Goal: Navigation & Orientation: Find specific page/section

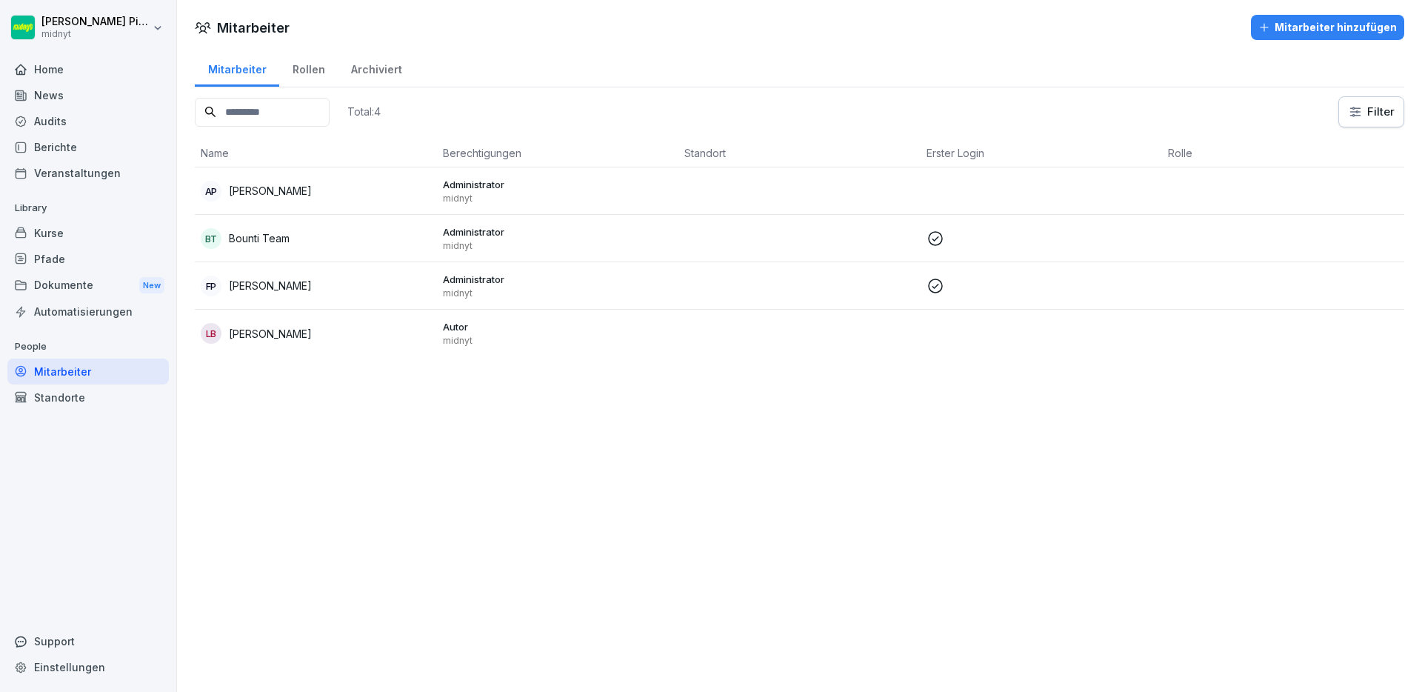
click at [507, 443] on div "Mitarbeiter Mitarbeiter hinzufügen Mitarbeiter Rollen Archiviert Total: 4 Filte…" at bounding box center [799, 346] width 1245 height 692
click at [61, 364] on div "Mitarbeiter" at bounding box center [87, 371] width 161 height 26
click at [61, 393] on div "Standorte" at bounding box center [87, 397] width 161 height 26
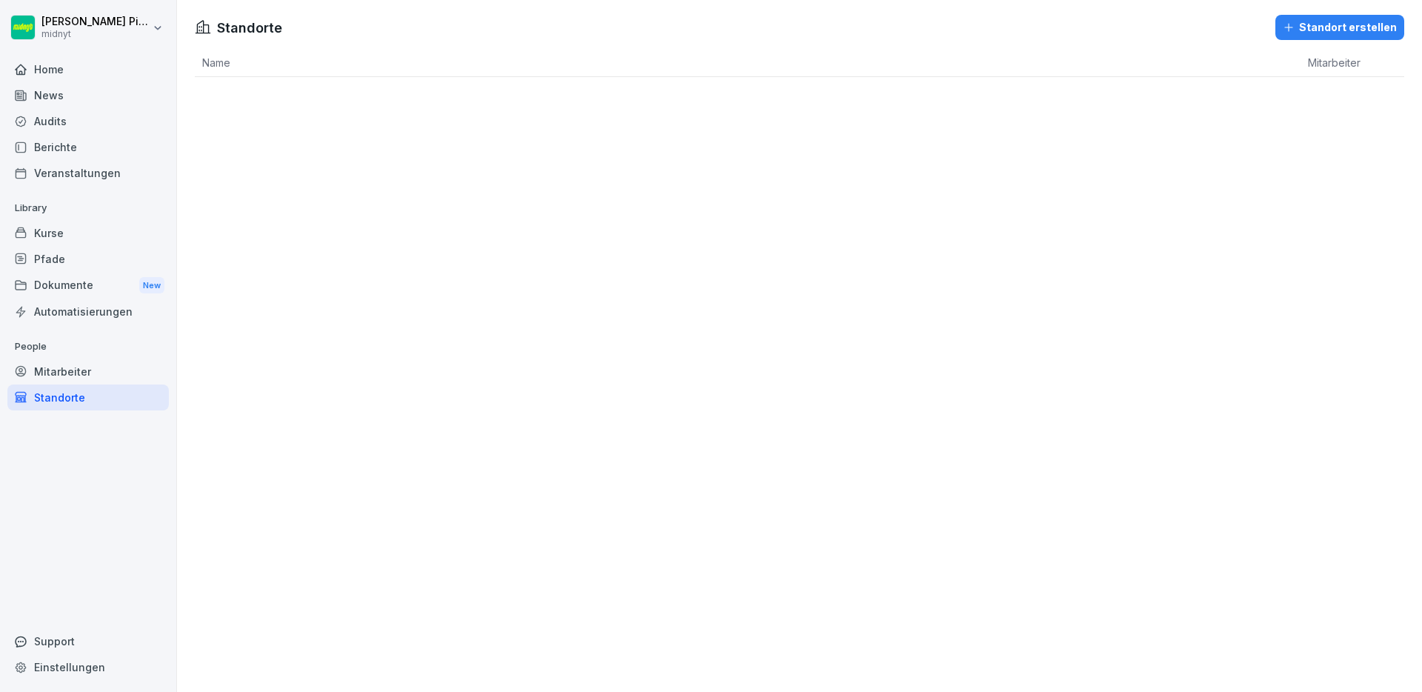
click at [67, 370] on div "Mitarbeiter" at bounding box center [87, 371] width 161 height 26
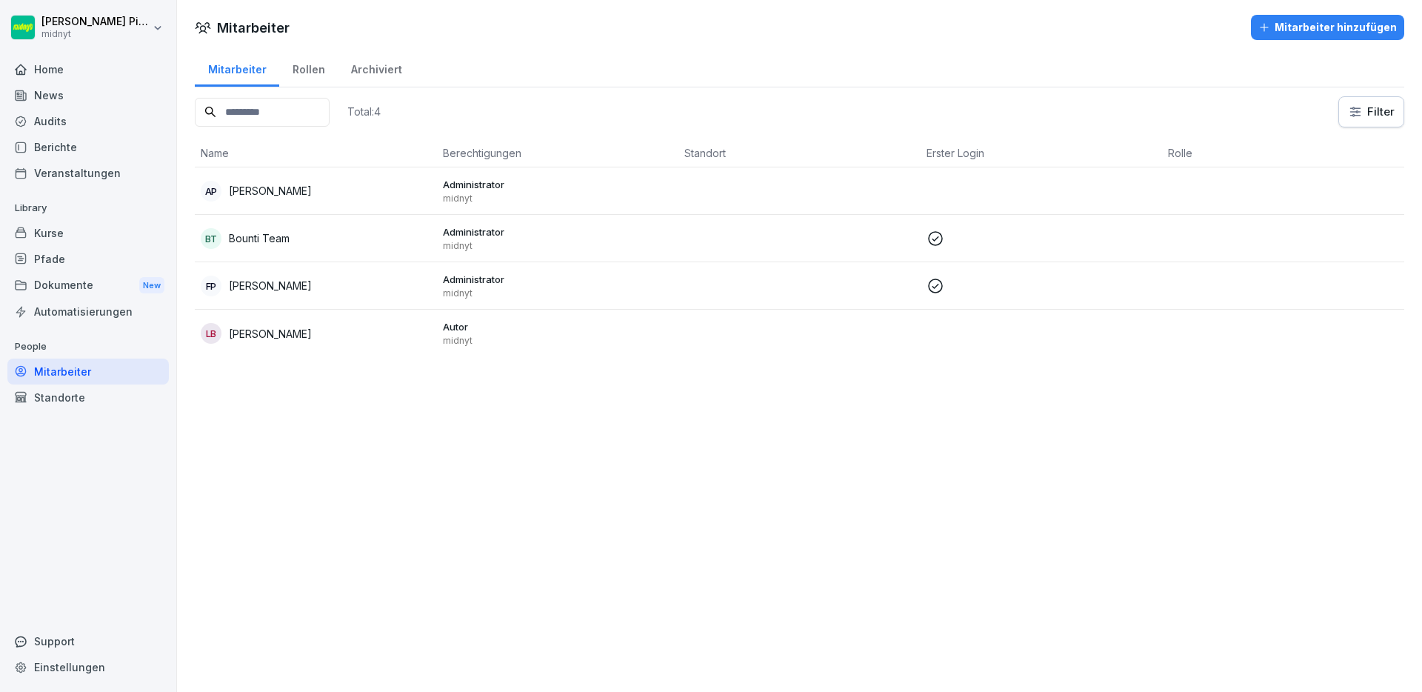
click at [84, 62] on div "Home" at bounding box center [87, 69] width 161 height 26
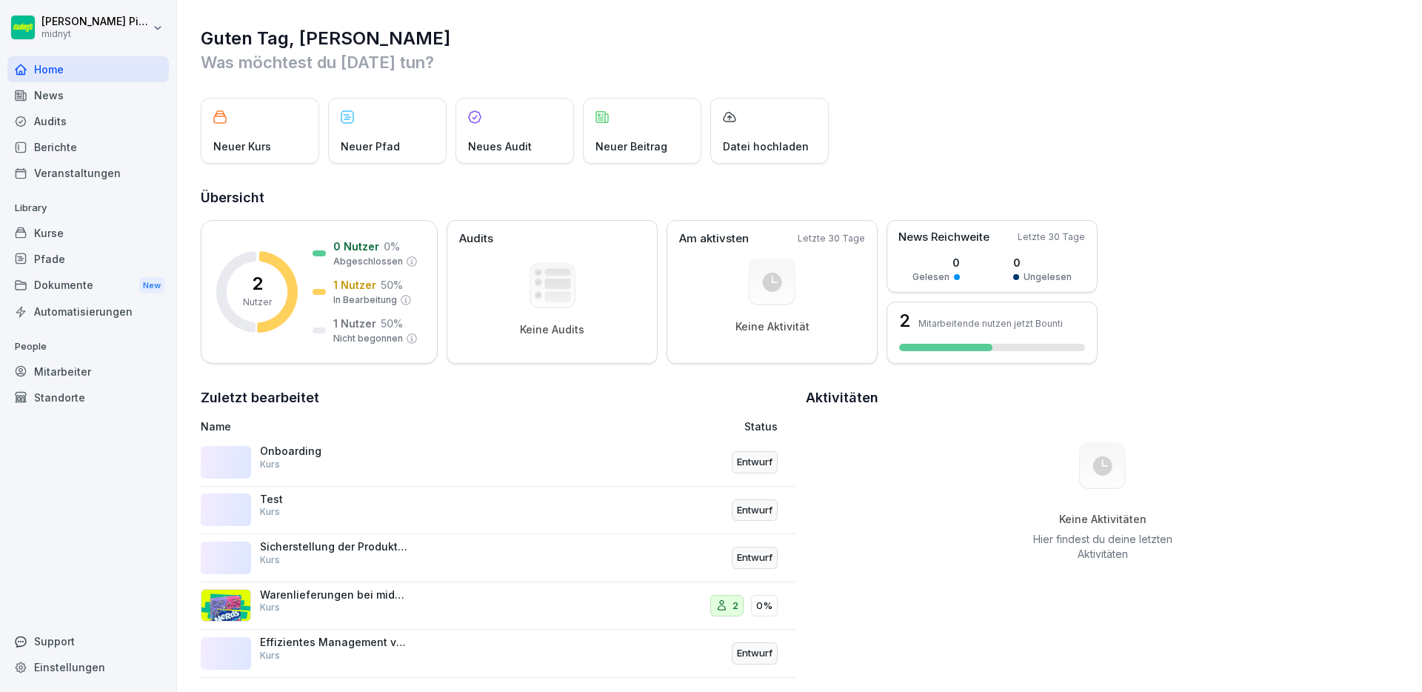
scroll to position [23, 0]
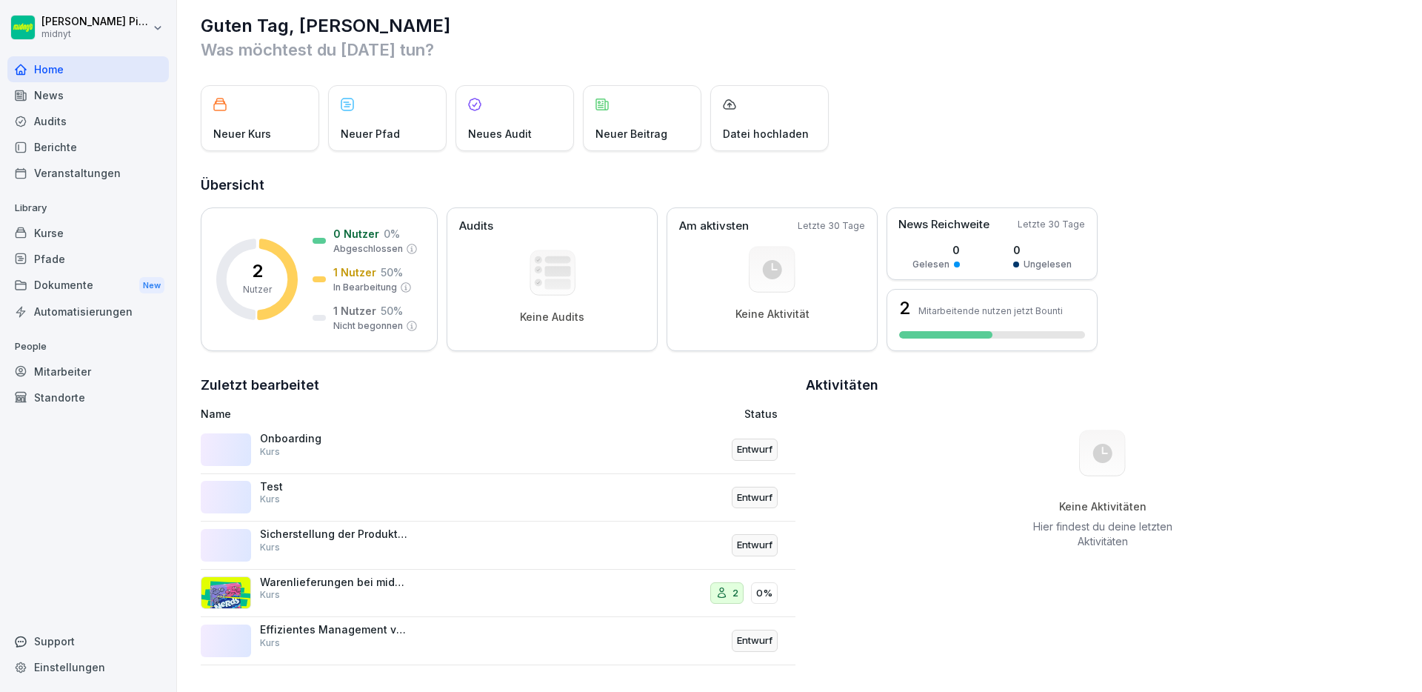
click at [79, 377] on div "Mitarbeiter" at bounding box center [87, 371] width 161 height 26
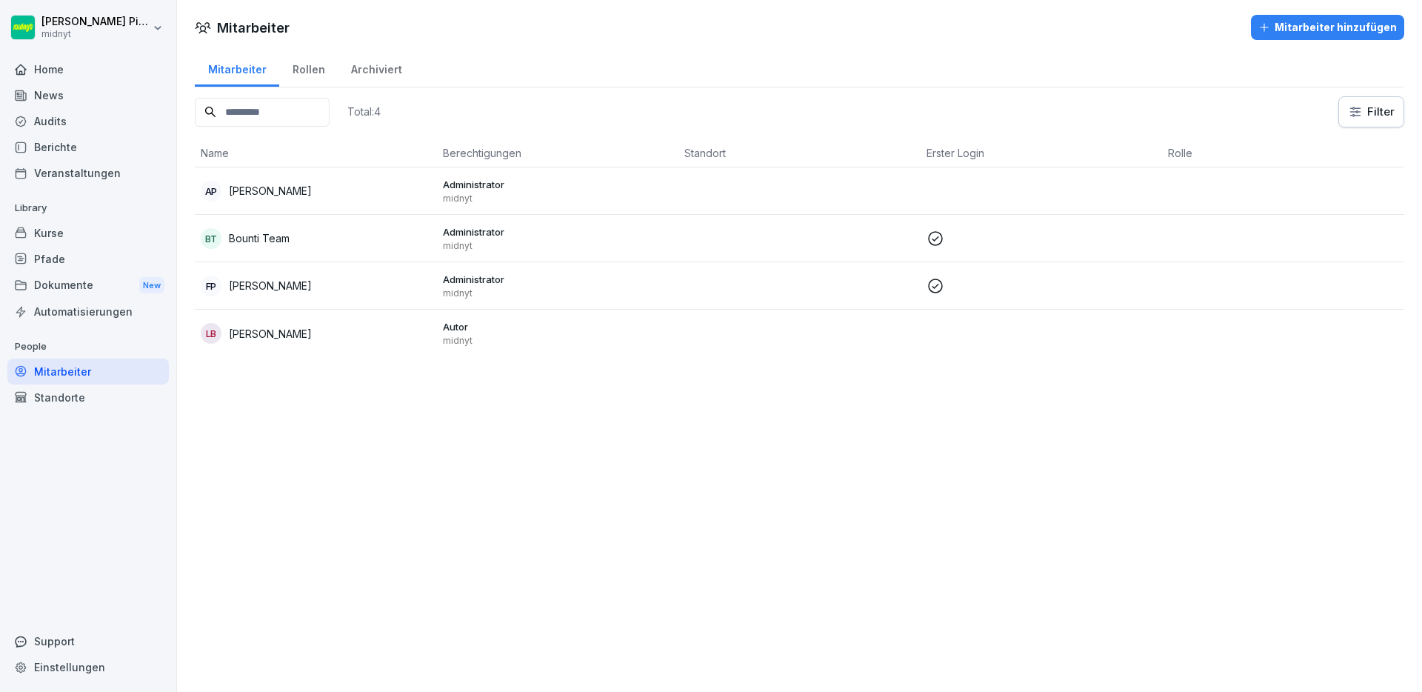
click at [341, 321] on td "LB [PERSON_NAME]" at bounding box center [316, 333] width 242 height 47
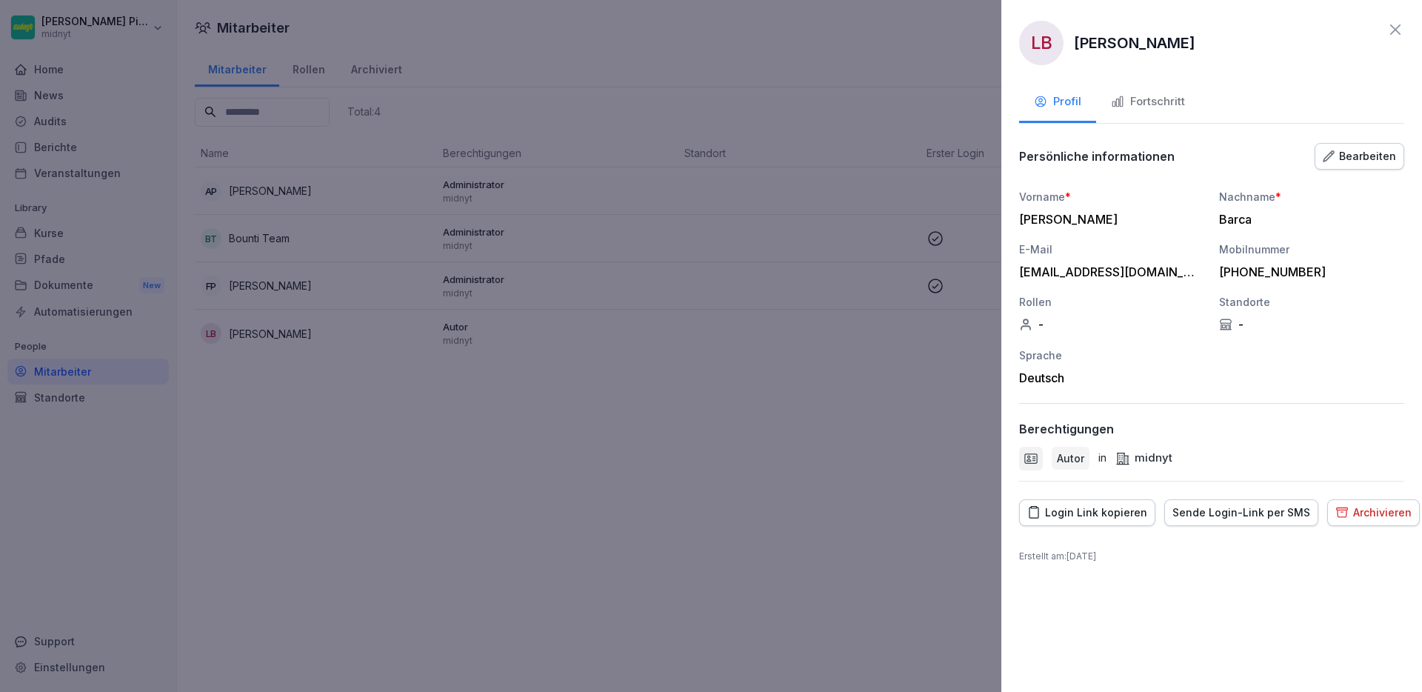
click at [1164, 98] on div "Fortschritt" at bounding box center [1148, 101] width 74 height 17
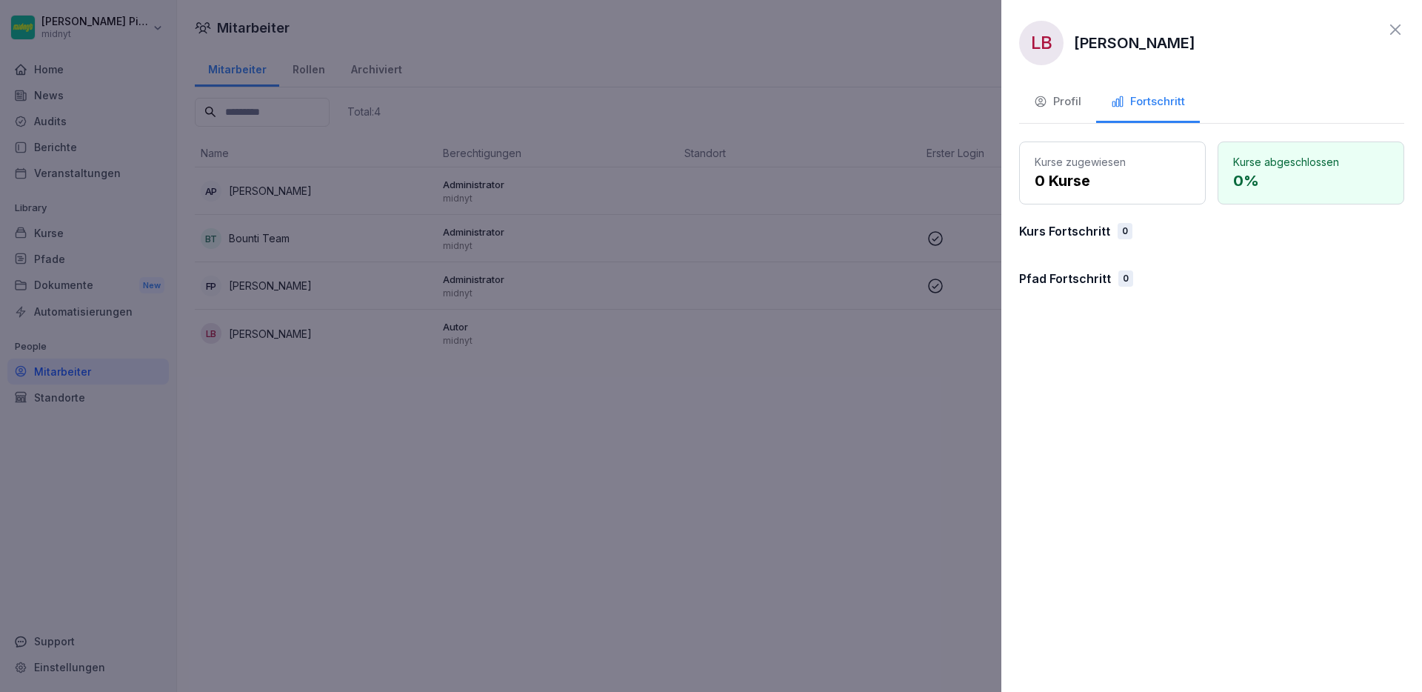
click at [1028, 104] on button "Profil" at bounding box center [1057, 103] width 77 height 40
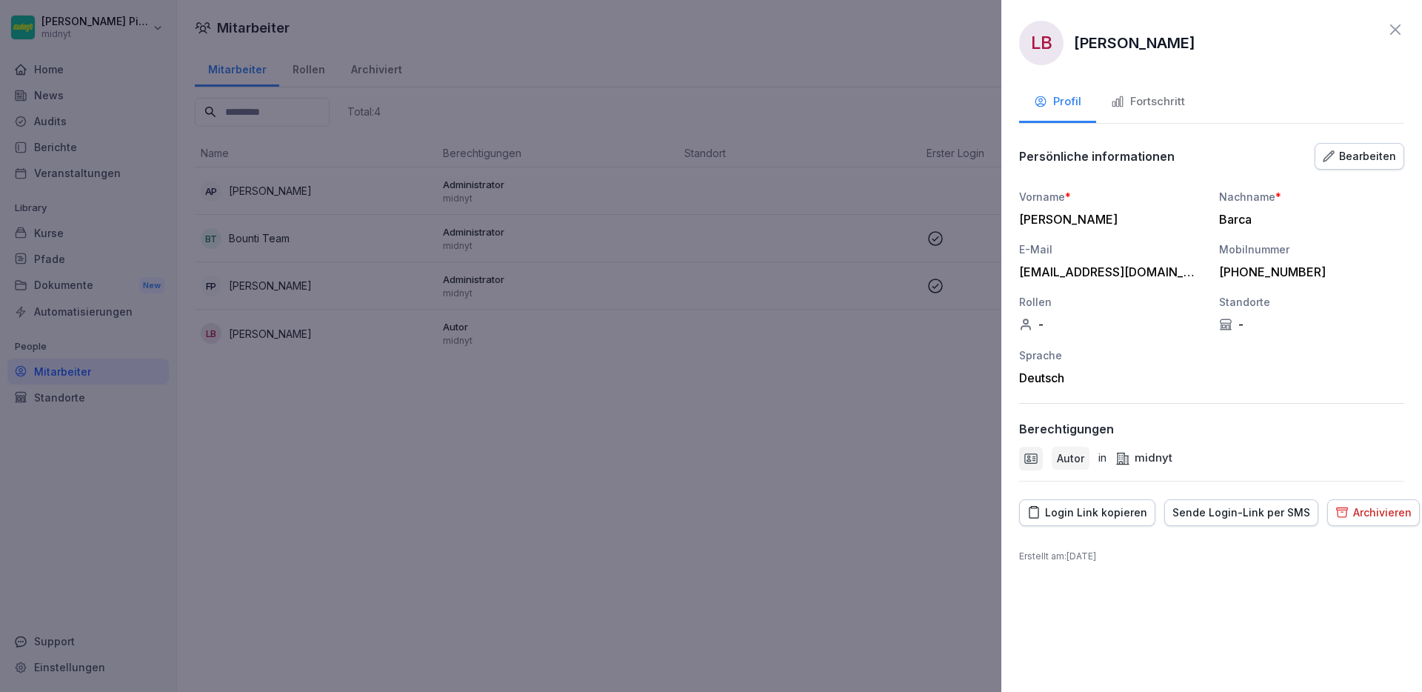
click at [1400, 30] on icon at bounding box center [1395, 30] width 18 height 18
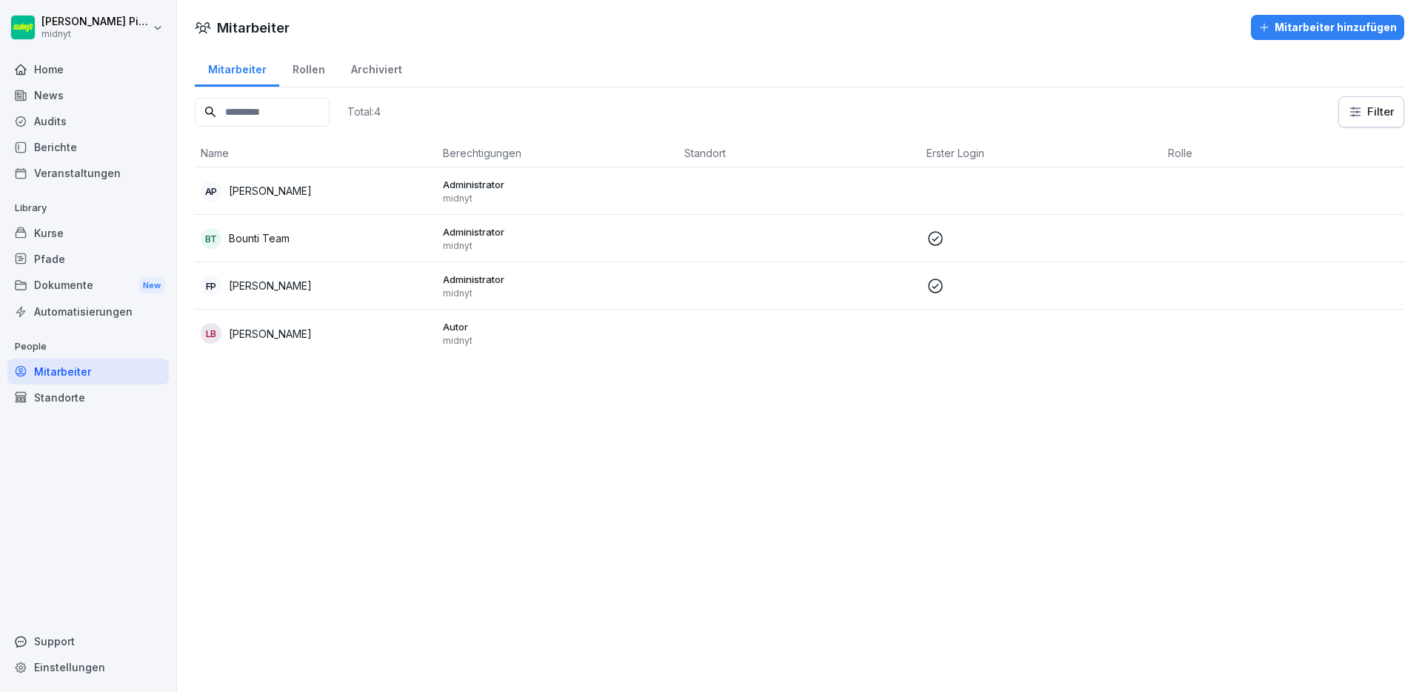
click at [67, 71] on div "Home" at bounding box center [87, 69] width 161 height 26
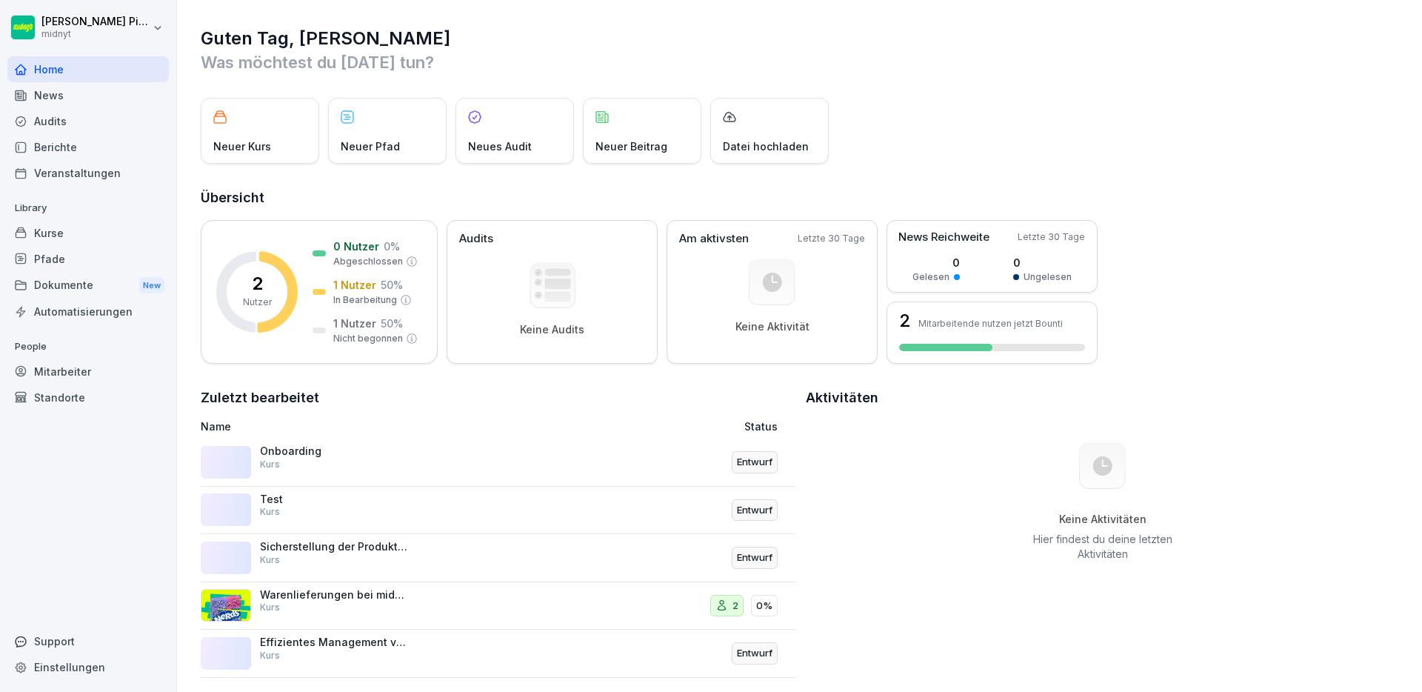
scroll to position [23, 0]
